Goal: Transaction & Acquisition: Download file/media

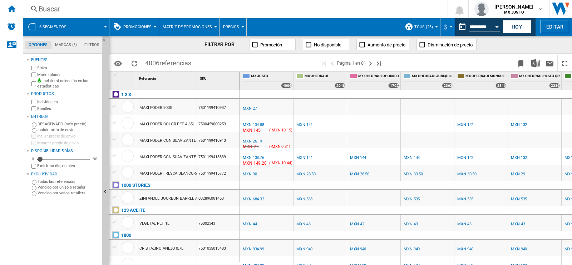
click at [103, 27] on span at bounding box center [91, 27] width 29 height 18
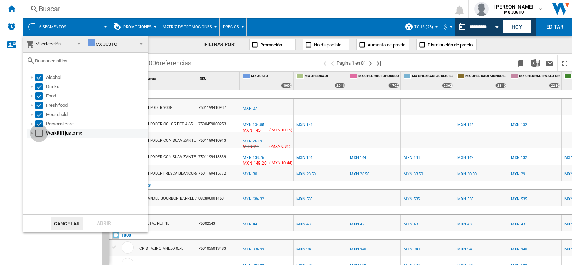
click at [41, 133] on div "Select" at bounding box center [38, 133] width 7 height 7
click at [99, 222] on div "Abrir" at bounding box center [103, 223] width 31 height 13
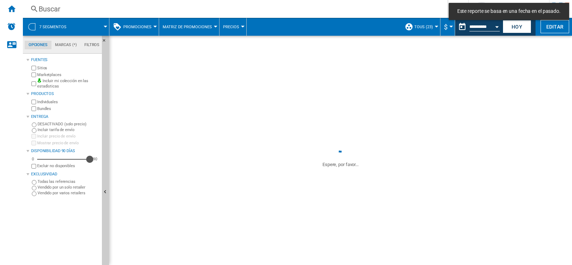
drag, startPoint x: 40, startPoint y: 159, endPoint x: 94, endPoint y: 161, distance: 54.0
click at [94, 161] on div "0 90 90" at bounding box center [64, 159] width 69 height 7
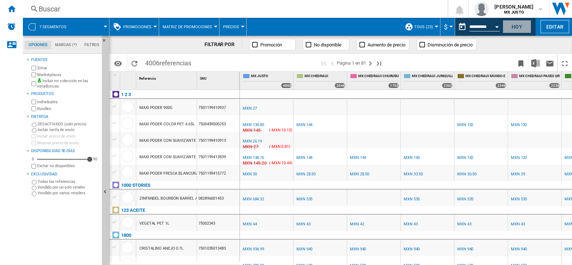
click at [519, 28] on button "Hoy" at bounding box center [517, 26] width 29 height 13
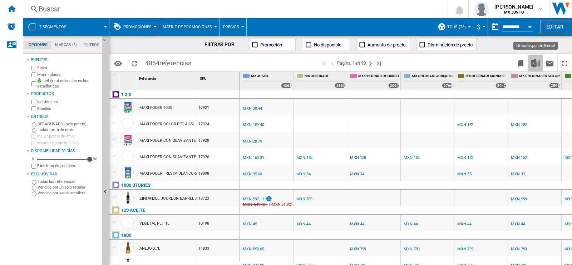
click at [531, 65] on button "Descargar en Excel" at bounding box center [536, 63] width 14 height 17
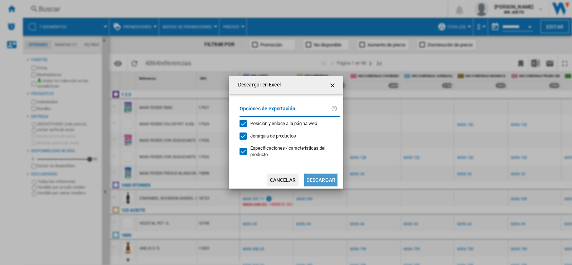
click at [322, 174] on button "Descargar" at bounding box center [320, 180] width 33 height 13
